Goal: Information Seeking & Learning: Learn about a topic

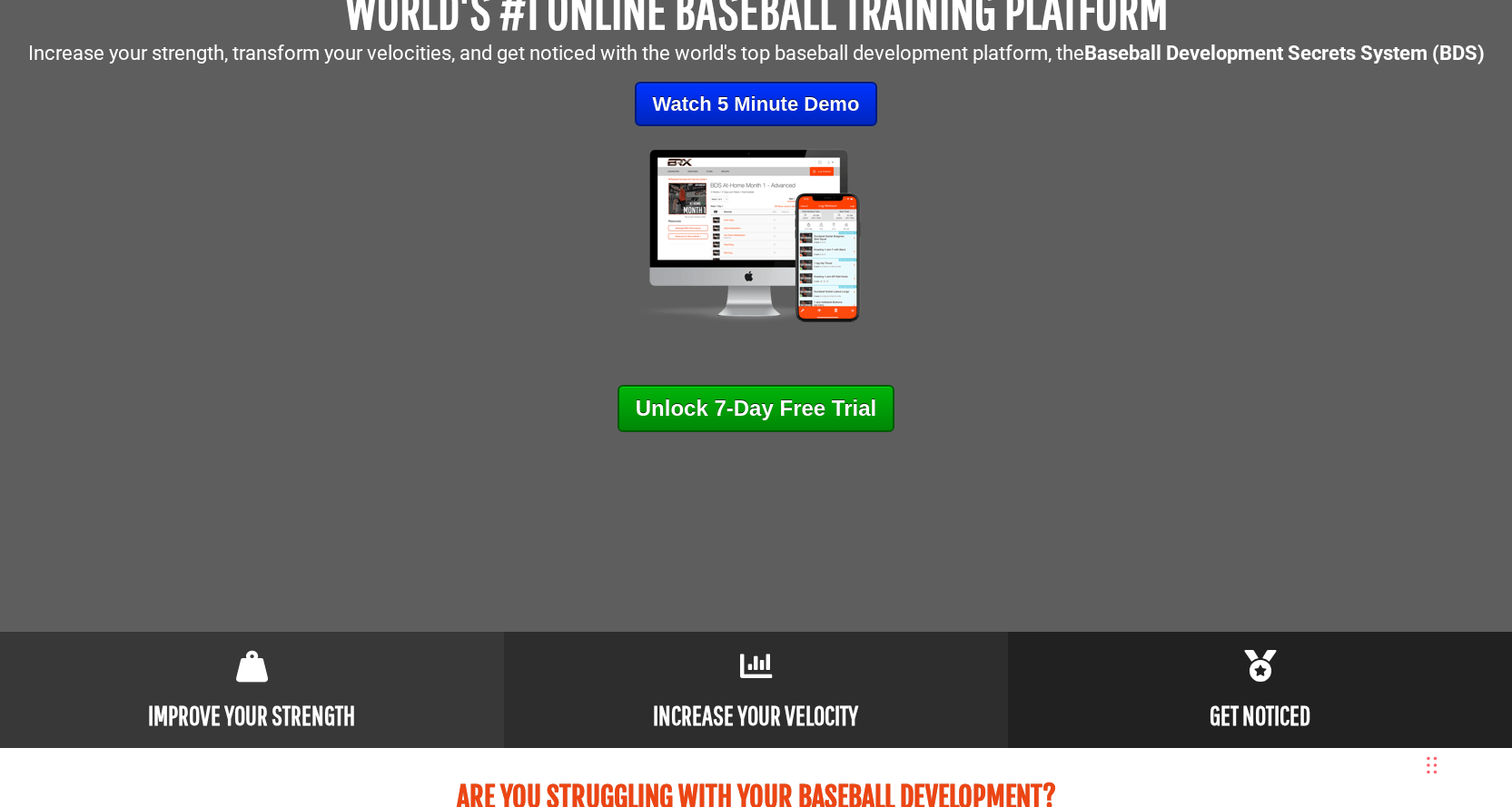
scroll to position [182, 0]
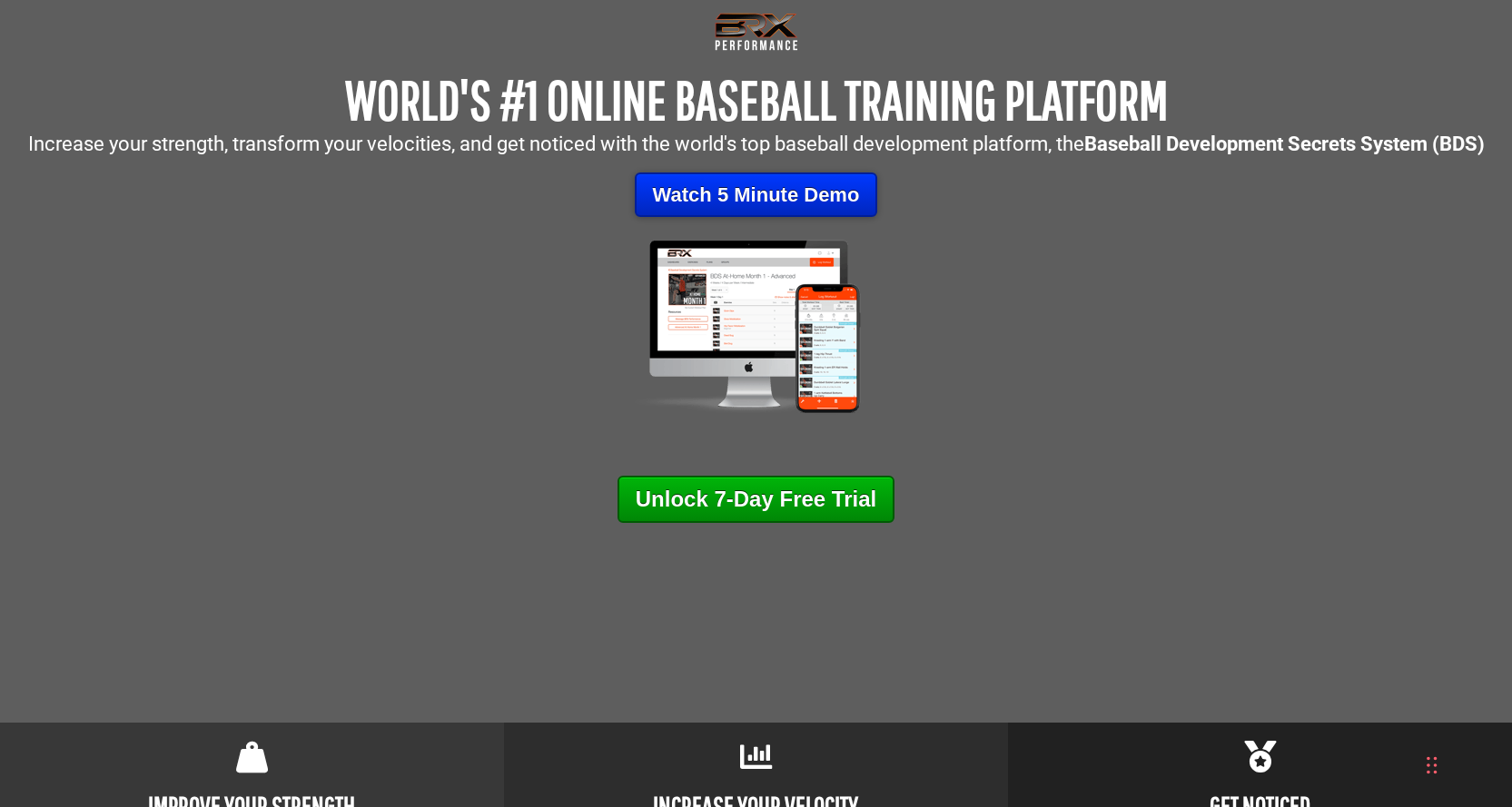
click at [753, 197] on link "Watch 5 Minute Demo" at bounding box center [756, 194] width 243 height 45
